Goal: Information Seeking & Learning: Learn about a topic

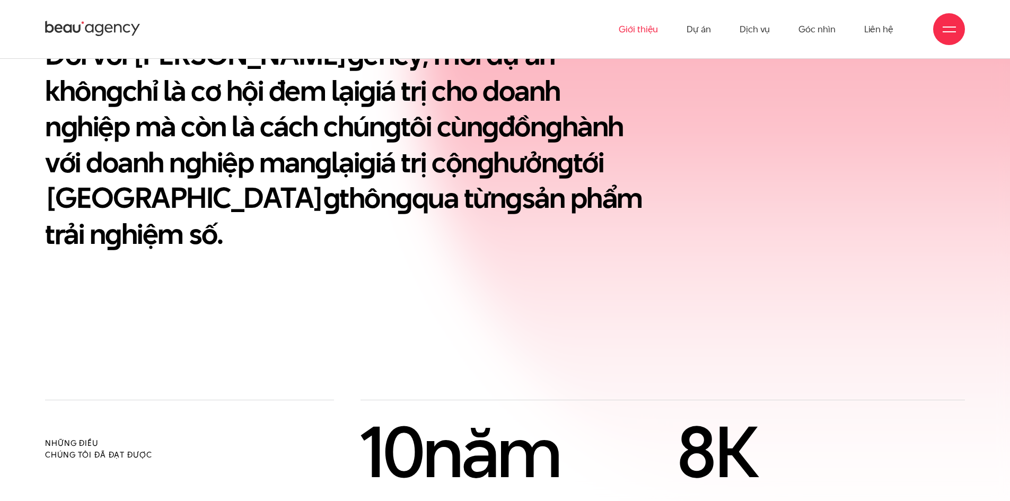
scroll to position [136, 0]
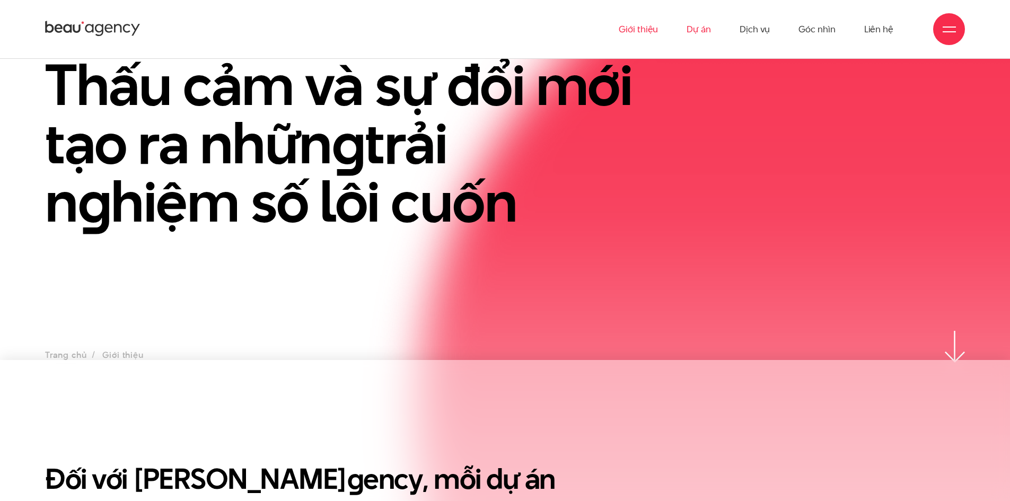
click at [705, 29] on link "Dự án" at bounding box center [699, 29] width 24 height 58
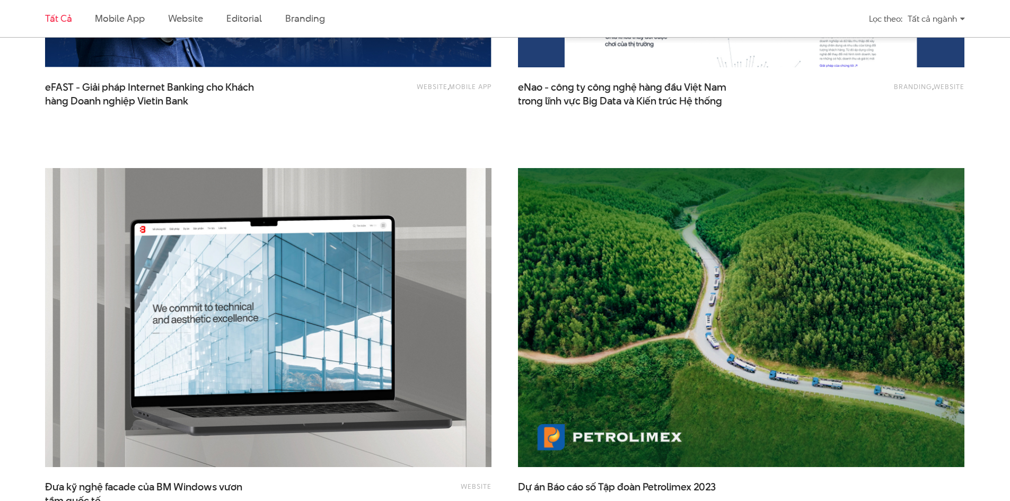
scroll to position [1962, 0]
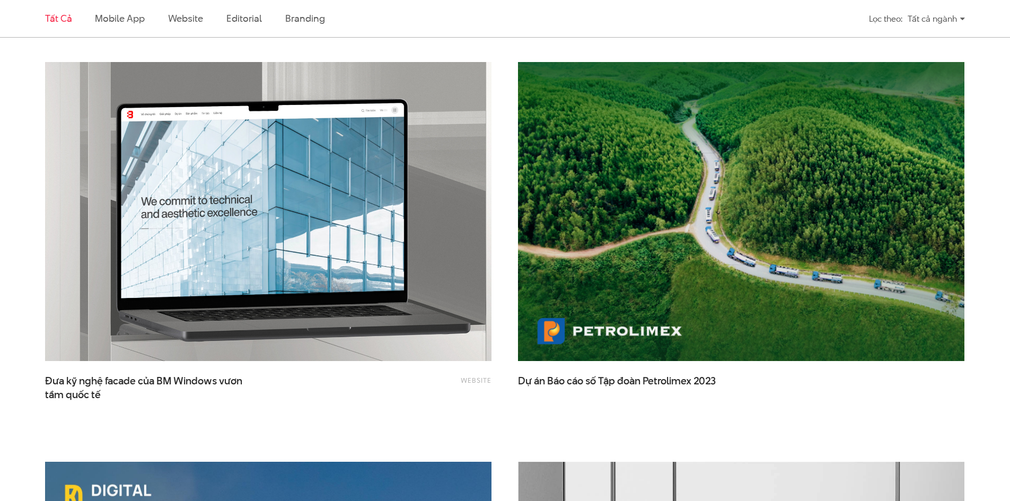
click at [329, 260] on img at bounding box center [268, 211] width 491 height 329
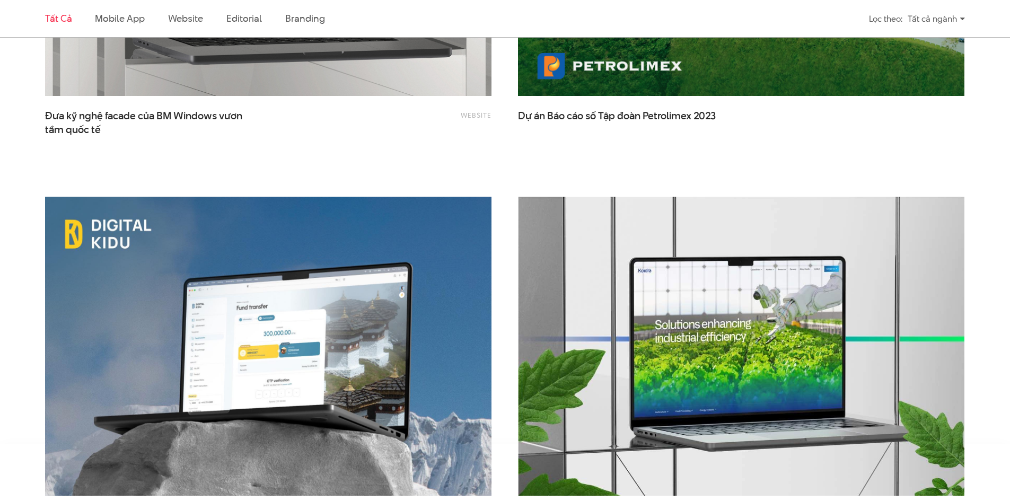
scroll to position [2492, 0]
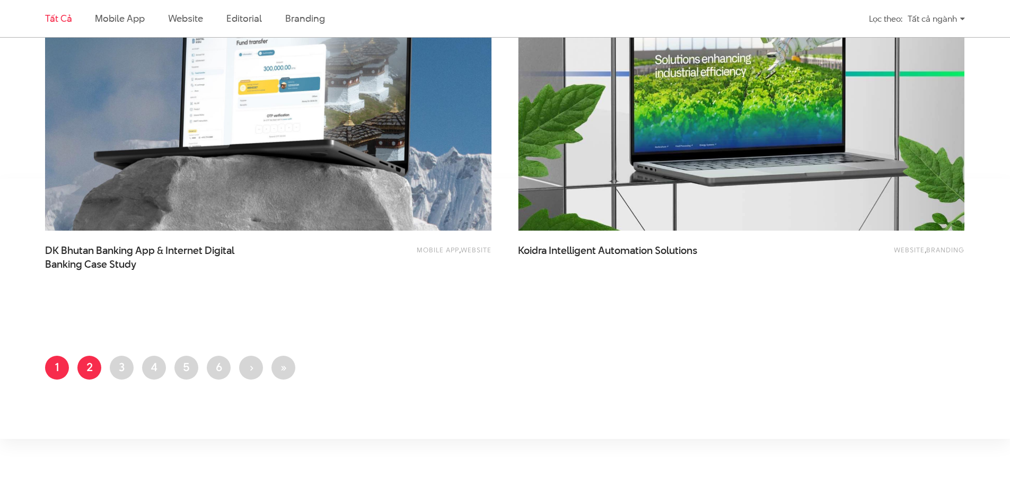
click at [90, 366] on link "Trang 2" at bounding box center [89, 368] width 24 height 24
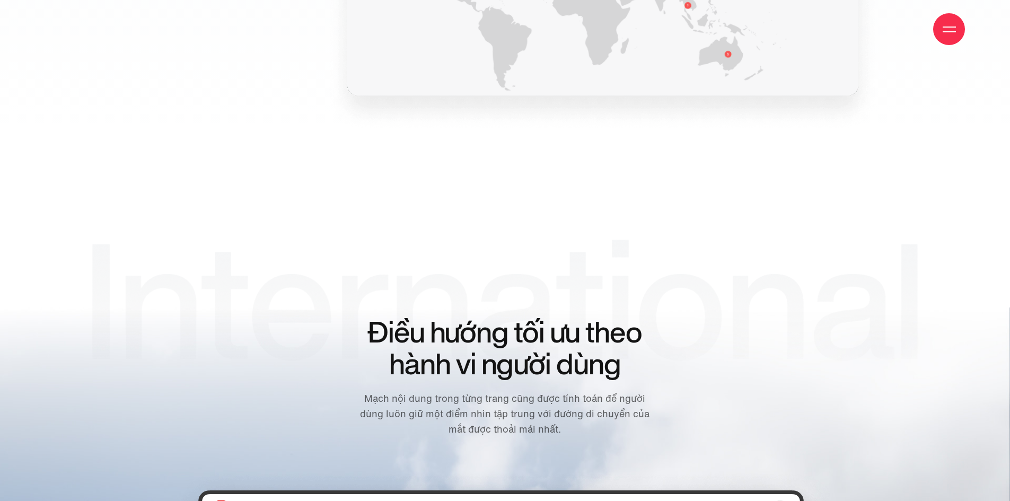
scroll to position [3924, 0]
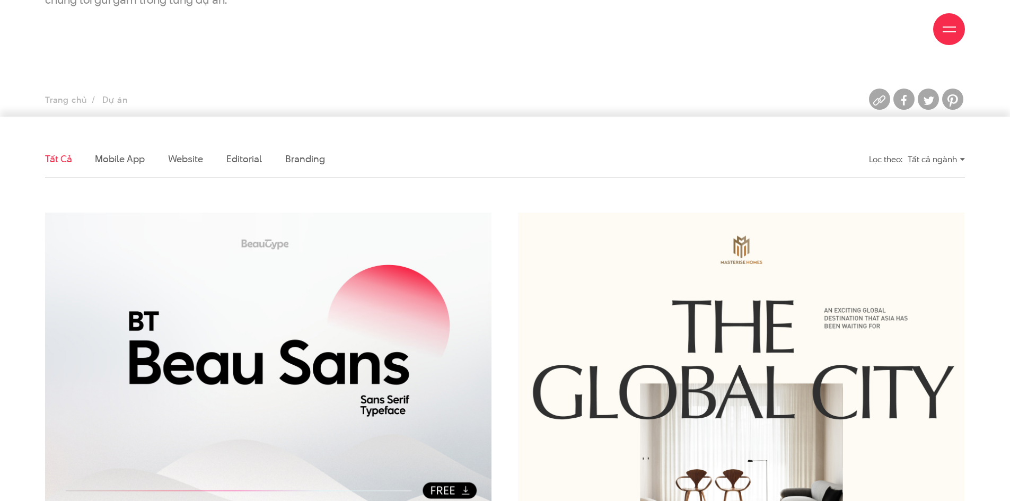
scroll to position [318, 0]
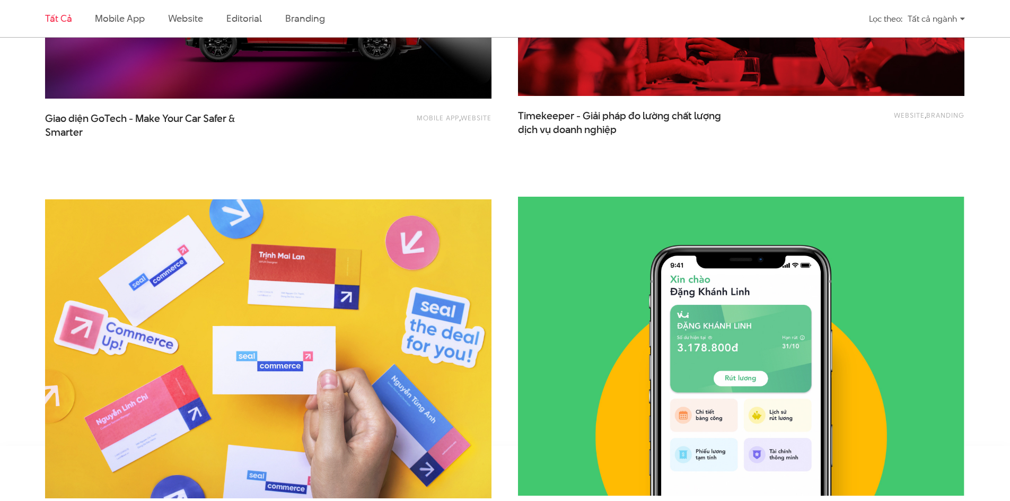
scroll to position [2492, 0]
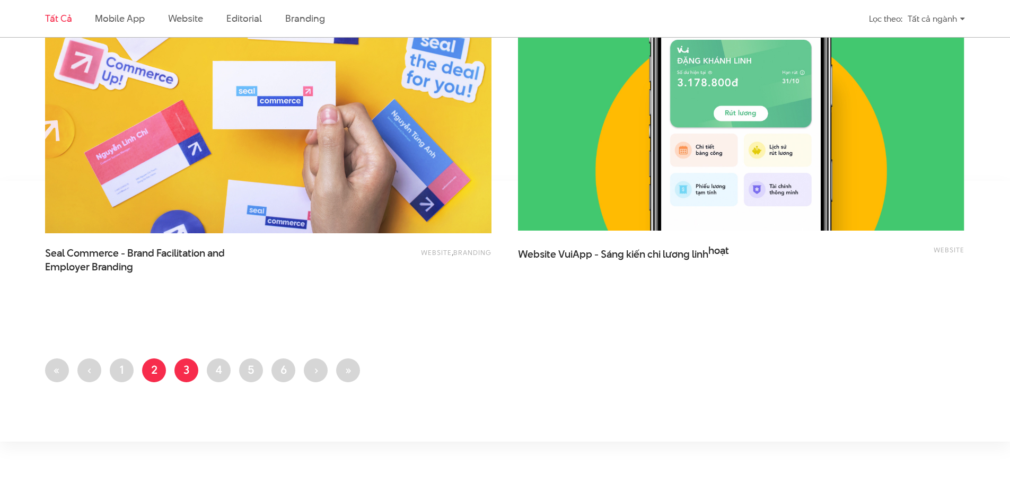
click at [189, 375] on link "Trang 3" at bounding box center [186, 370] width 24 height 24
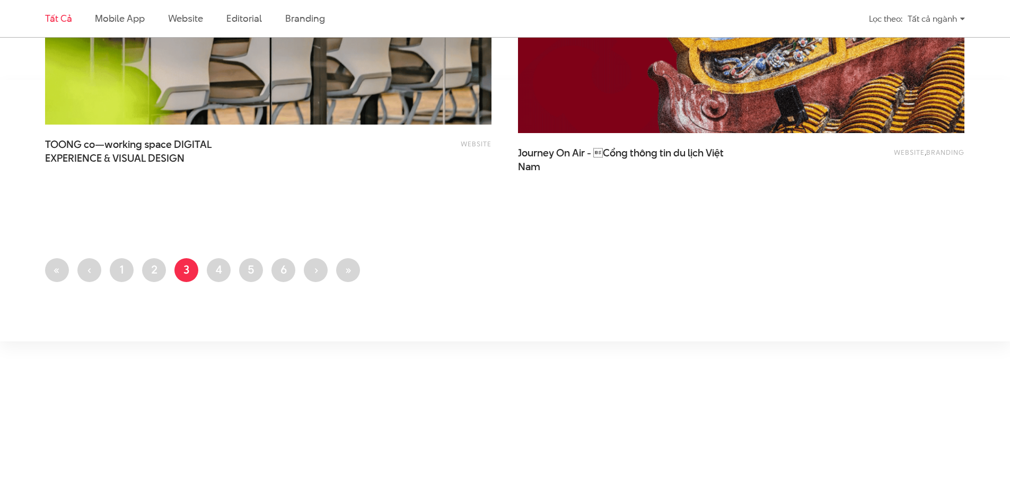
scroll to position [2811, 0]
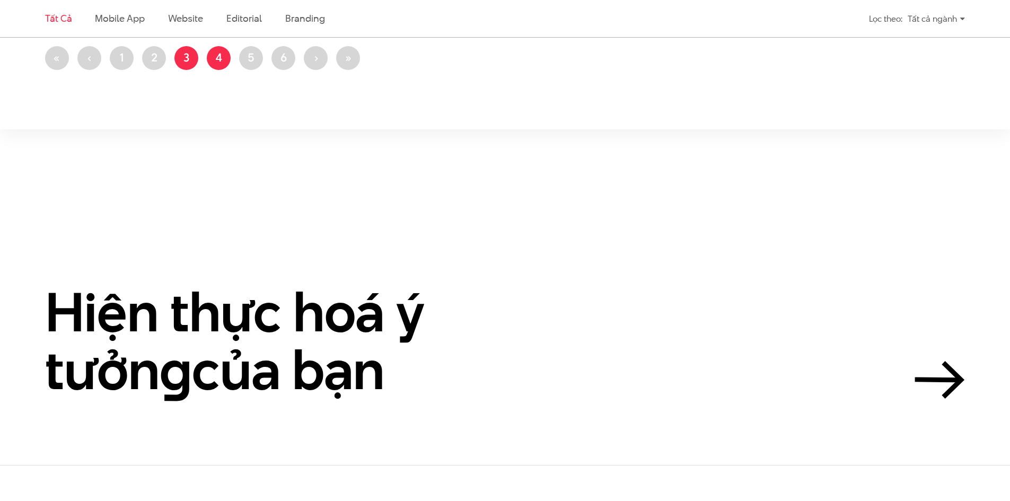
click at [223, 51] on link "Trang 4" at bounding box center [219, 58] width 24 height 24
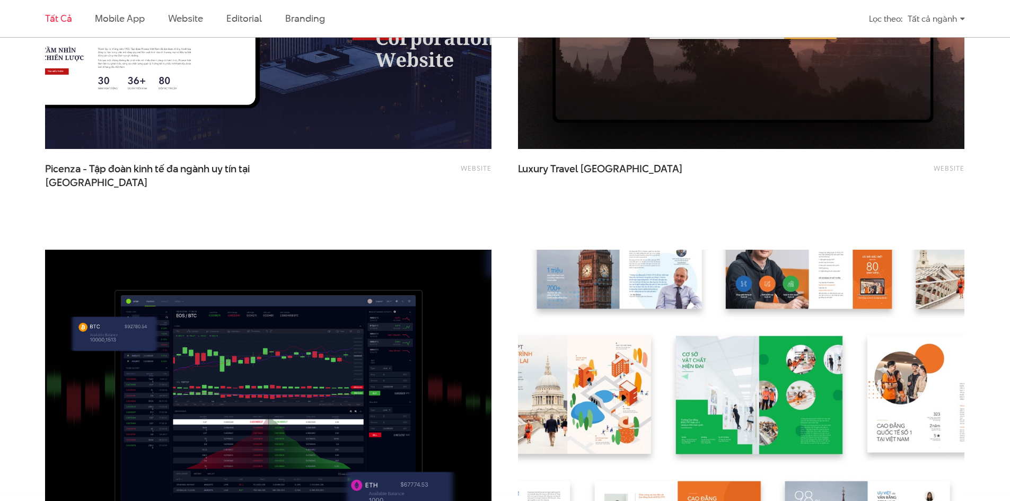
scroll to position [2439, 0]
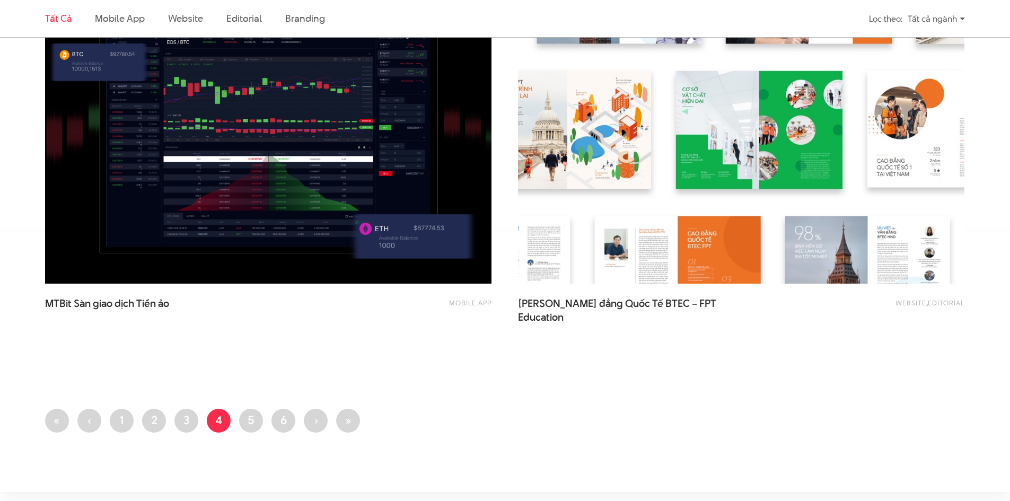
click at [214, 198] on img at bounding box center [268, 134] width 491 height 329
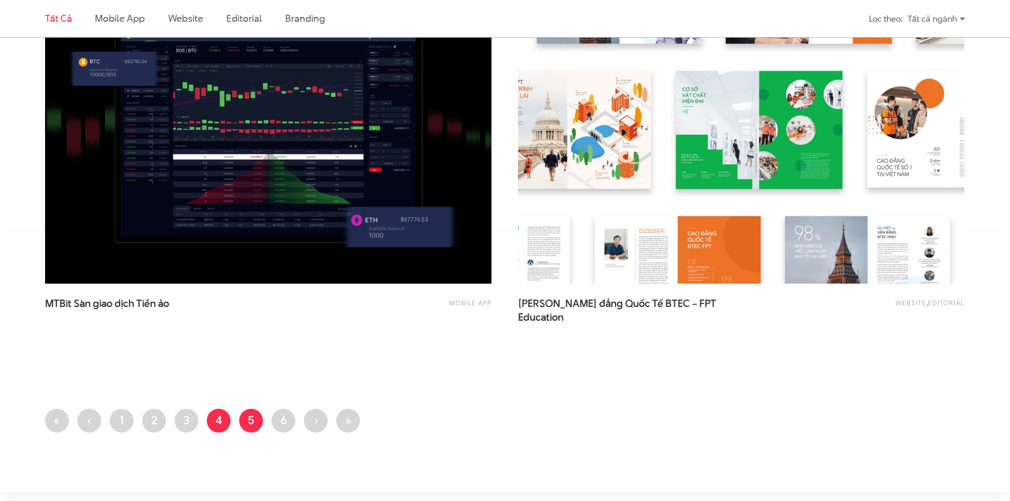
click at [251, 421] on link "Trang 5" at bounding box center [251, 421] width 24 height 24
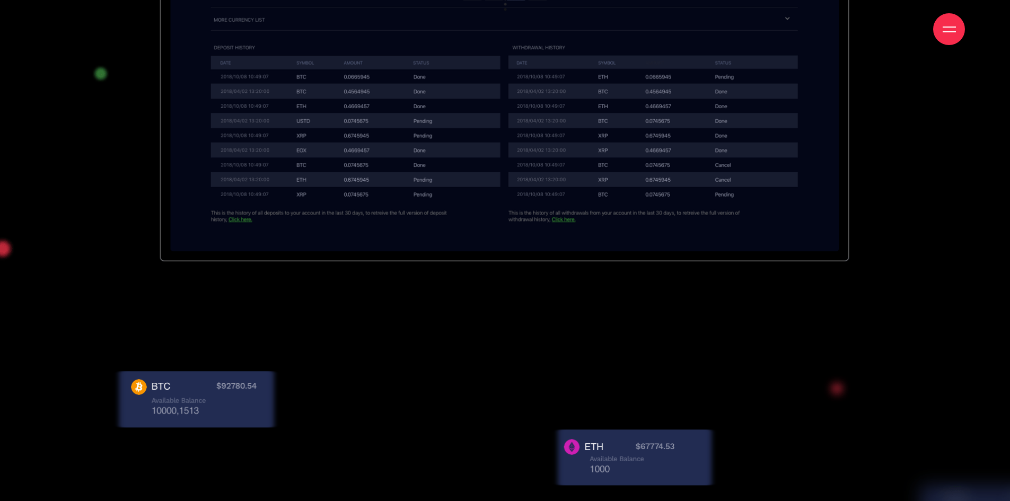
scroll to position [2864, 0]
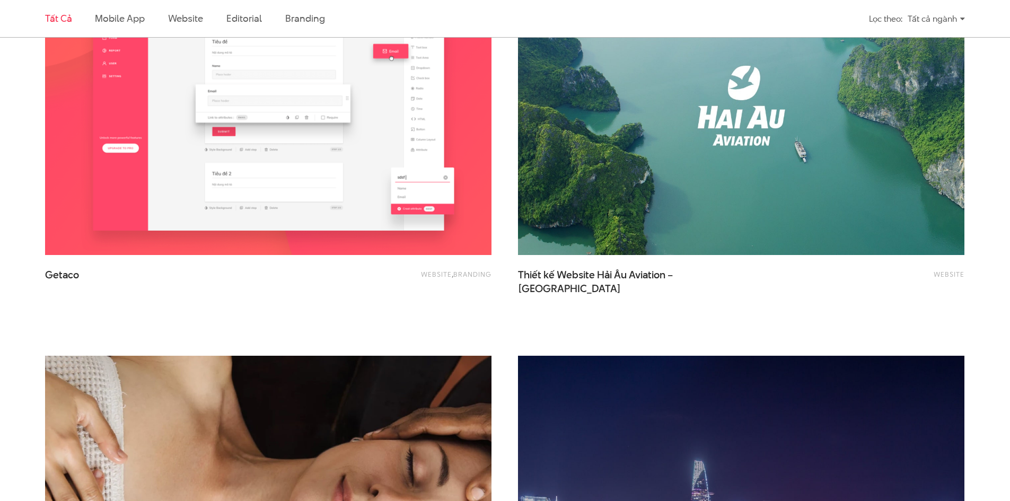
scroll to position [2280, 0]
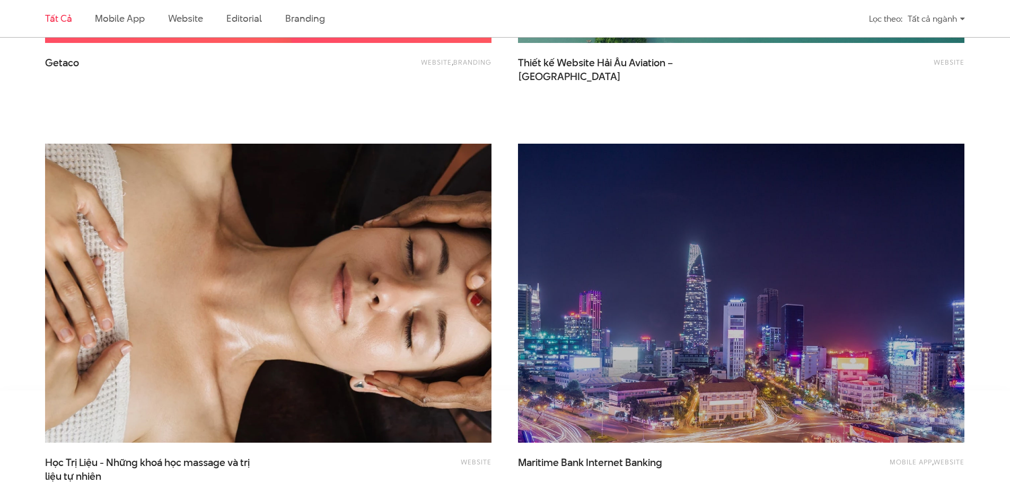
click at [637, 303] on img at bounding box center [741, 293] width 491 height 329
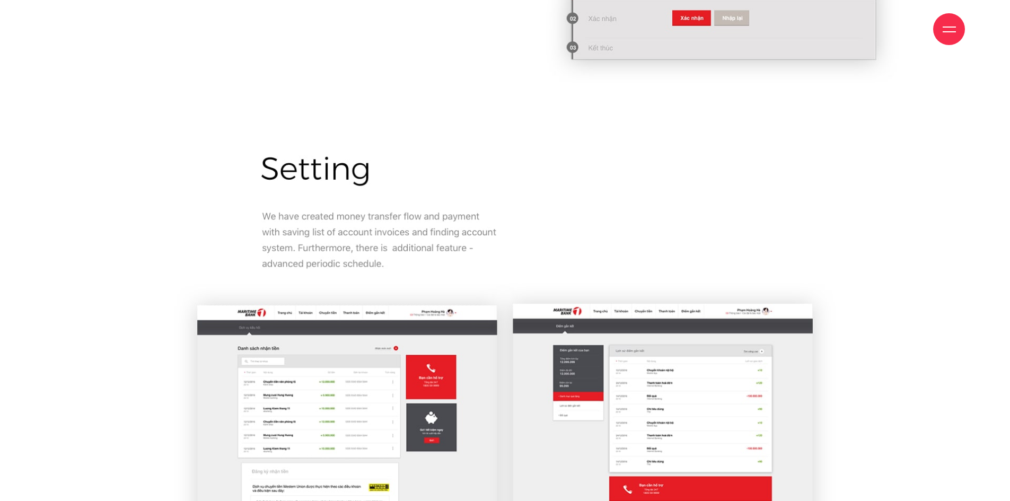
scroll to position [6257, 0]
